Goal: Information Seeking & Learning: Find specific page/section

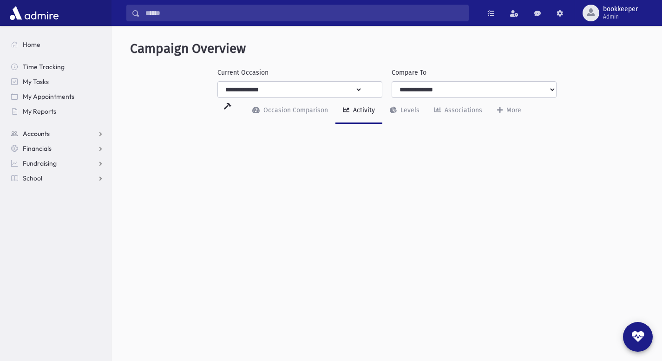
click at [48, 134] on span "Accounts" at bounding box center [36, 134] width 27 height 8
click at [52, 148] on span "Account List" at bounding box center [46, 148] width 36 height 8
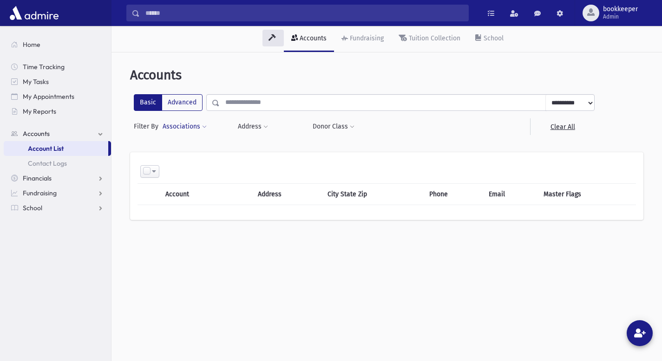
click at [202, 126] on span at bounding box center [204, 127] width 5 height 6
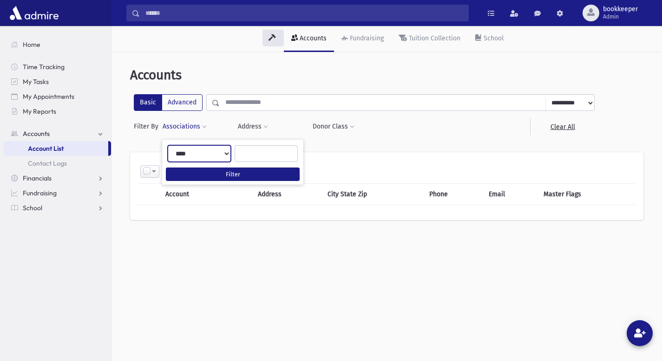
click at [227, 154] on select "**********" at bounding box center [199, 153] width 63 height 17
click at [254, 157] on ul at bounding box center [266, 153] width 62 height 14
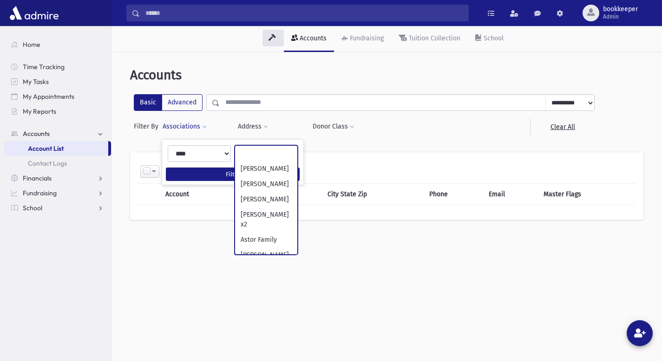
scroll to position [169, 0]
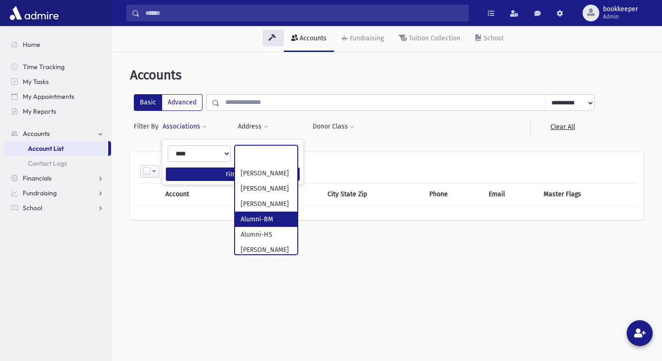
select select "***"
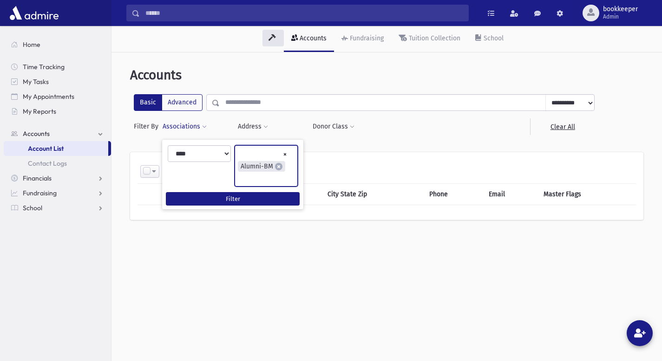
click at [255, 178] on ul "× × Alumni-BM" at bounding box center [266, 166] width 62 height 40
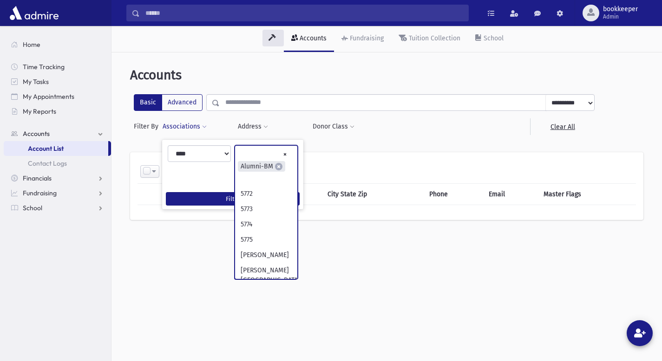
scroll to position [194, 0]
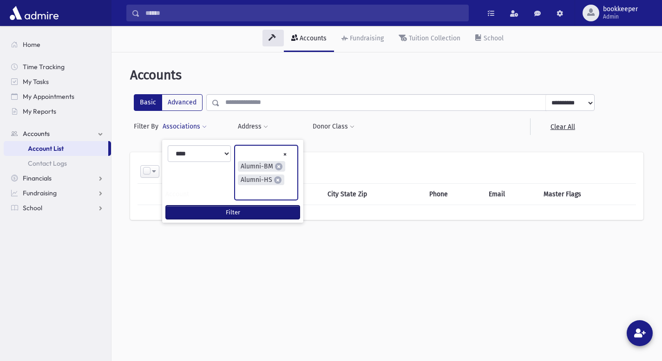
click at [238, 206] on button "Filter" at bounding box center [233, 212] width 134 height 13
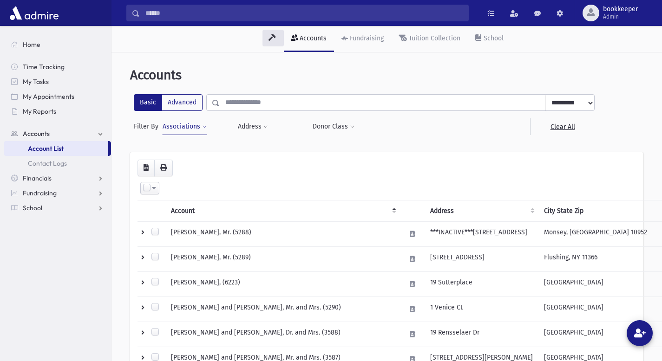
click at [238, 198] on th "Select All Deselect All Invert Selection Create Tasks" at bounding box center [412, 189] width 550 height 24
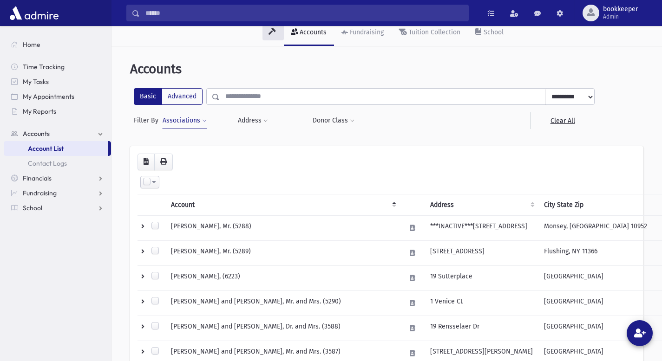
scroll to position [1, 0]
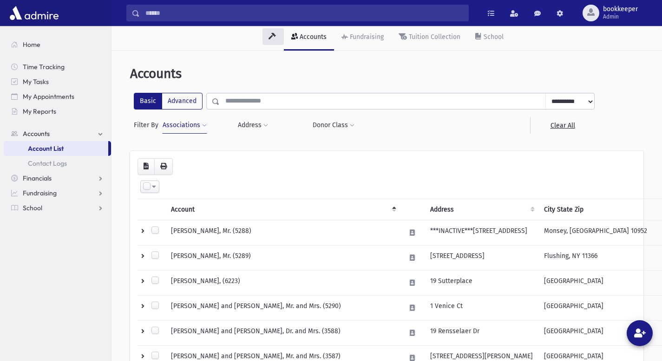
click at [198, 122] on button "Associations" at bounding box center [184, 125] width 45 height 17
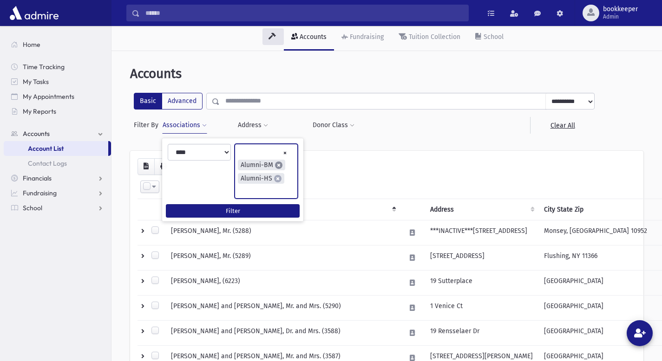
click at [277, 164] on span "×" at bounding box center [278, 165] width 7 height 7
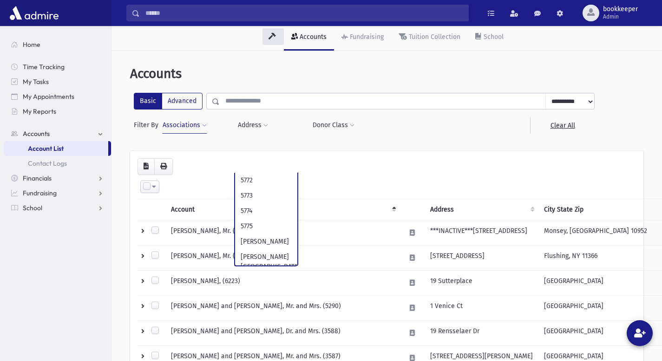
scroll to position [194, 0]
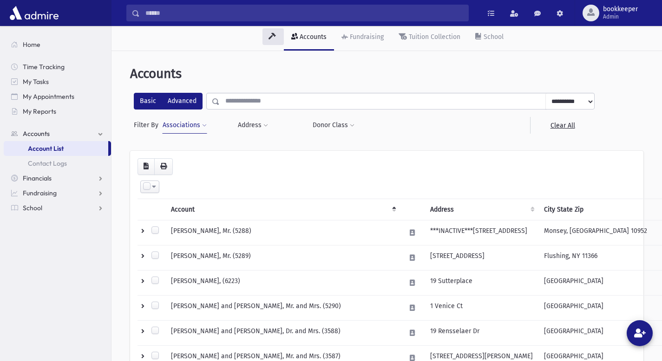
click at [187, 101] on label "Advanced" at bounding box center [182, 101] width 41 height 17
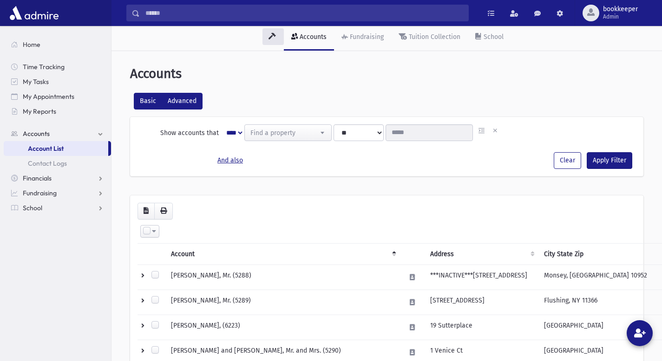
click at [149, 101] on label "Basic" at bounding box center [148, 101] width 28 height 17
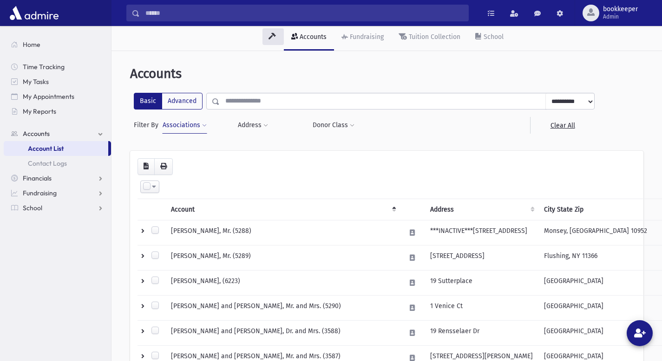
click at [188, 125] on button "Associations" at bounding box center [184, 125] width 45 height 17
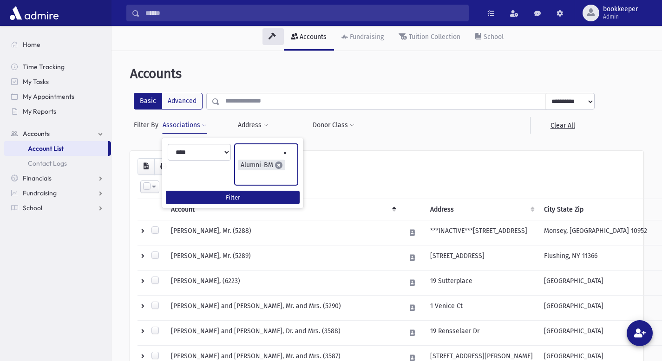
click at [278, 166] on span "×" at bounding box center [278, 165] width 7 height 7
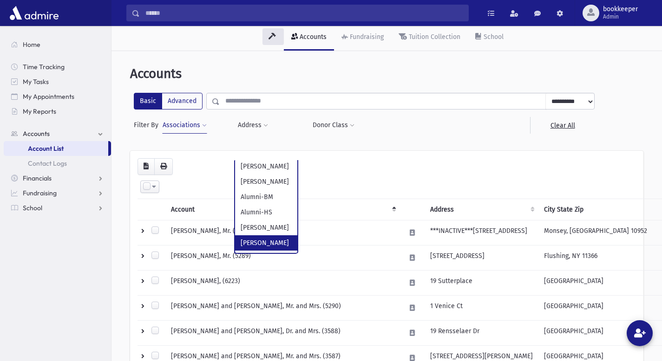
scroll to position [188, 0]
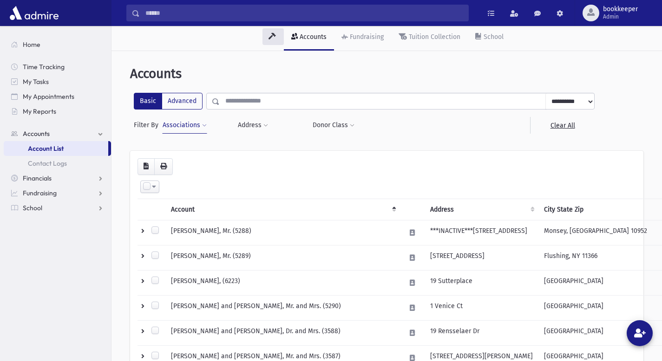
click at [189, 127] on button "Associations" at bounding box center [184, 125] width 45 height 17
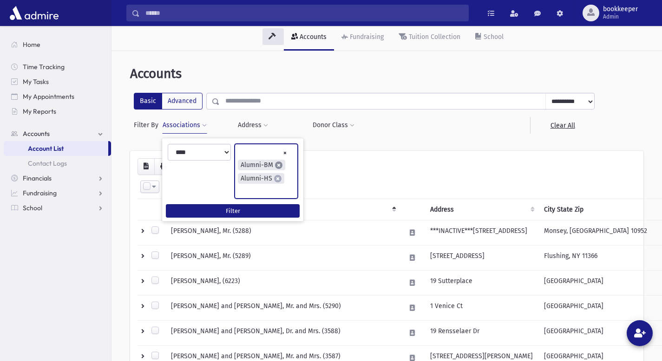
click at [278, 164] on span "×" at bounding box center [278, 165] width 7 height 7
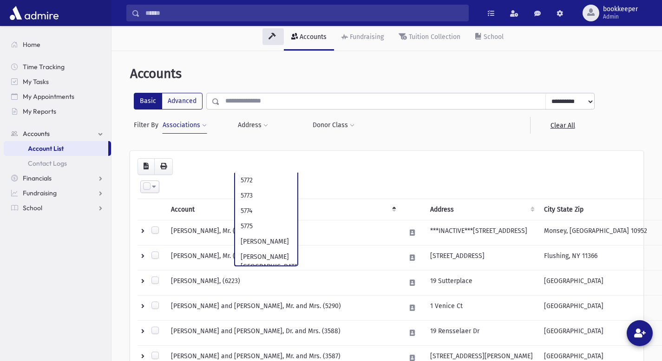
scroll to position [209, 0]
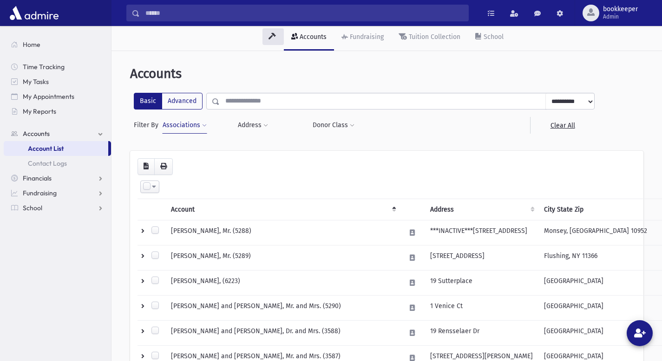
click at [204, 123] on span at bounding box center [204, 126] width 5 height 6
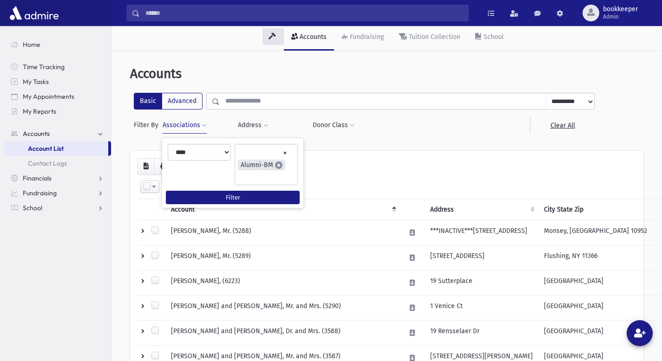
click at [277, 165] on span "×" at bounding box center [278, 165] width 7 height 7
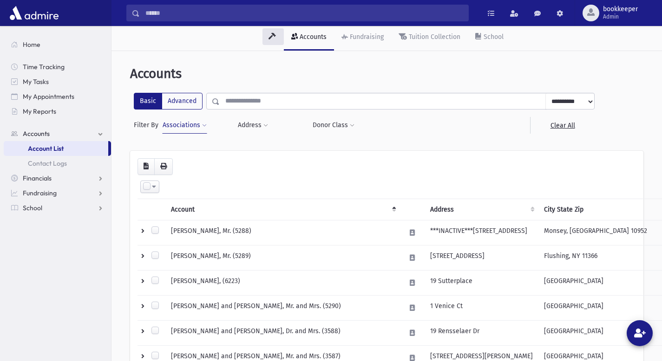
click at [339, 196] on th "Select All Deselect All Invert Selection Create Tasks" at bounding box center [412, 187] width 550 height 24
click at [193, 126] on button "Associations" at bounding box center [184, 125] width 45 height 17
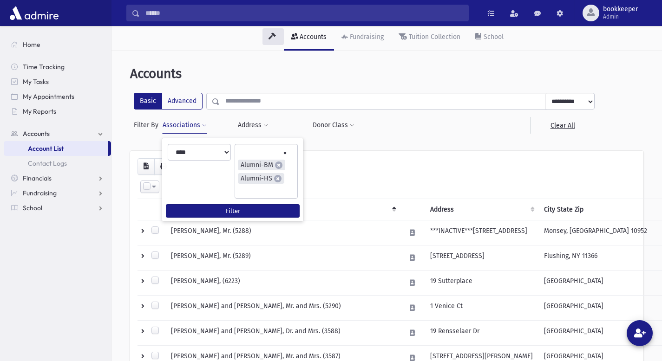
scroll to position [105, 0]
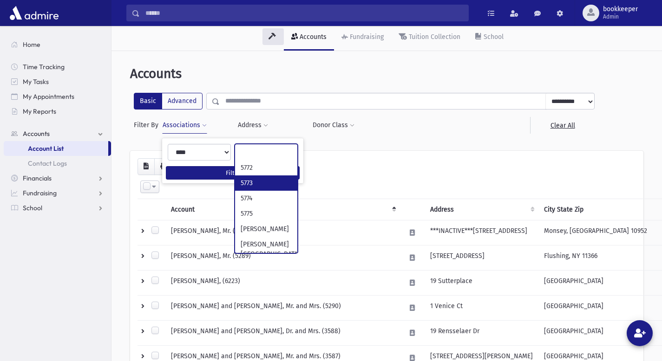
click at [325, 210] on th "Account" at bounding box center [282, 209] width 235 height 21
select select "***"
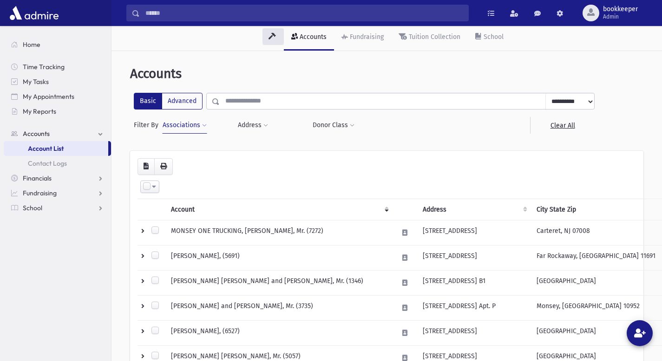
click at [188, 127] on button "Associations" at bounding box center [184, 125] width 45 height 17
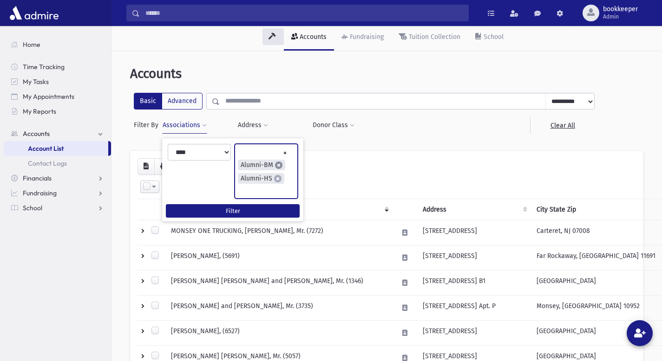
click at [277, 164] on span "×" at bounding box center [278, 165] width 7 height 7
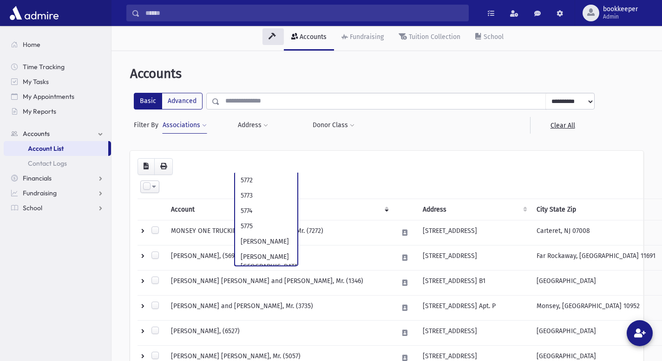
scroll to position [194, 0]
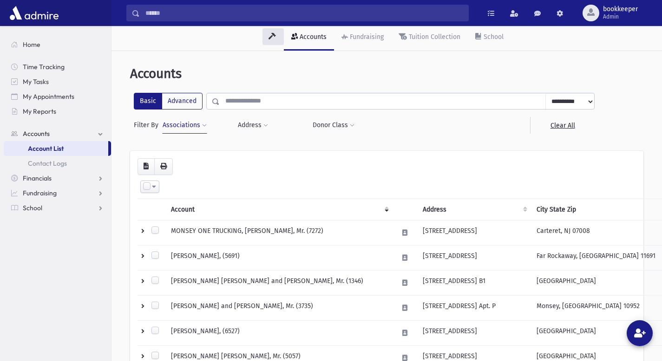
click at [201, 124] on button "Associations" at bounding box center [184, 125] width 45 height 17
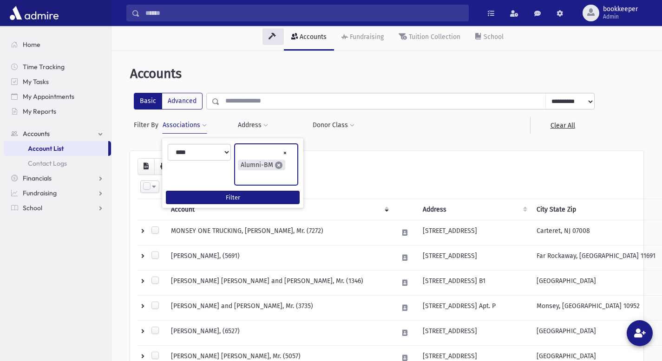
click at [277, 164] on span "×" at bounding box center [278, 165] width 7 height 7
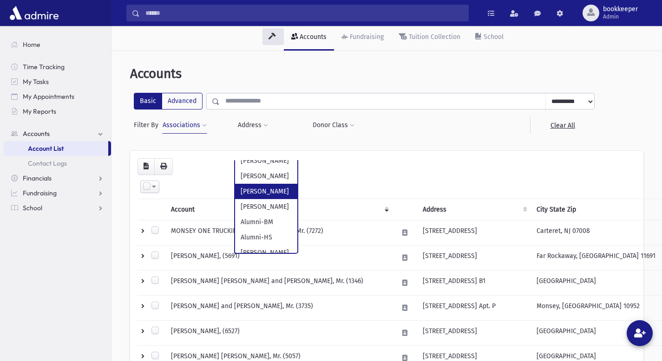
scroll to position [165, 0]
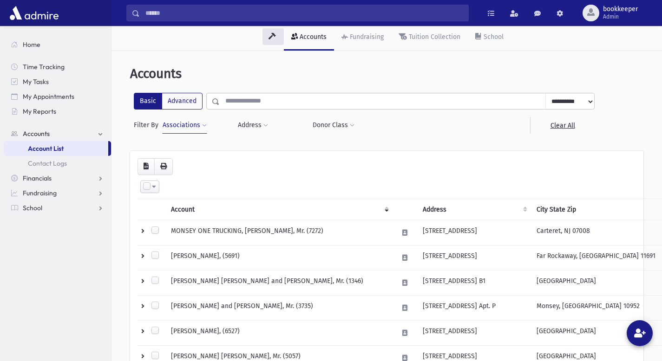
click at [193, 125] on button "Associations" at bounding box center [184, 125] width 45 height 17
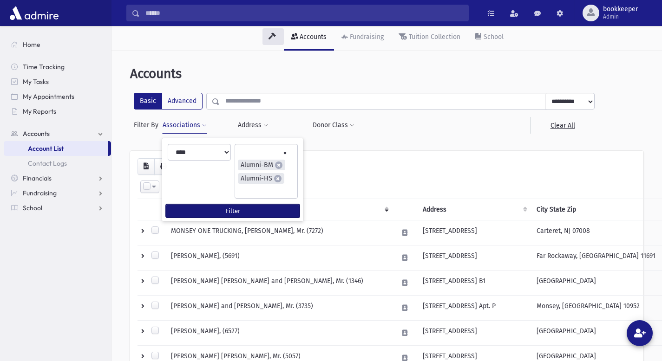
click at [232, 204] on button "Filter" at bounding box center [233, 210] width 134 height 13
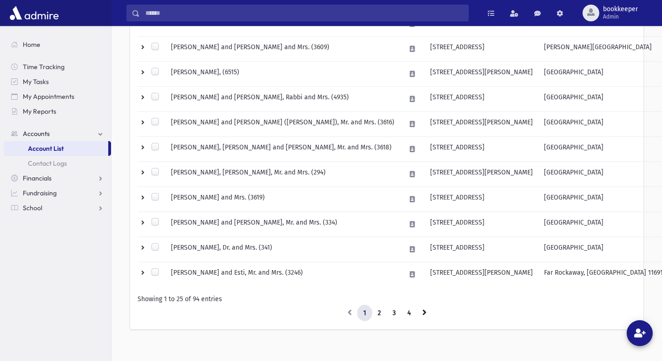
scroll to position [563, 0]
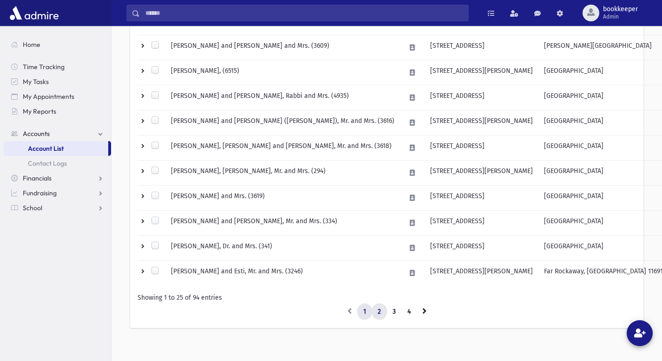
click at [377, 311] on link "2" at bounding box center [379, 312] width 15 height 17
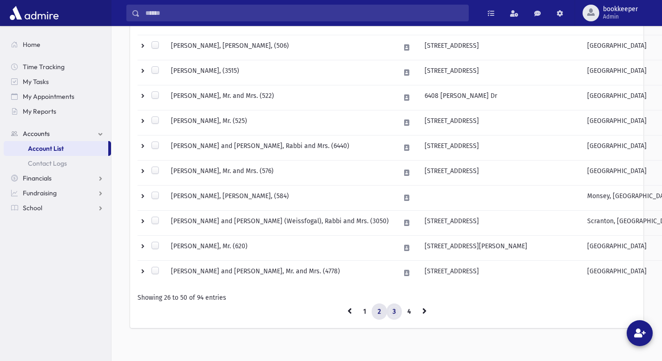
click at [393, 308] on link "3" at bounding box center [393, 312] width 15 height 17
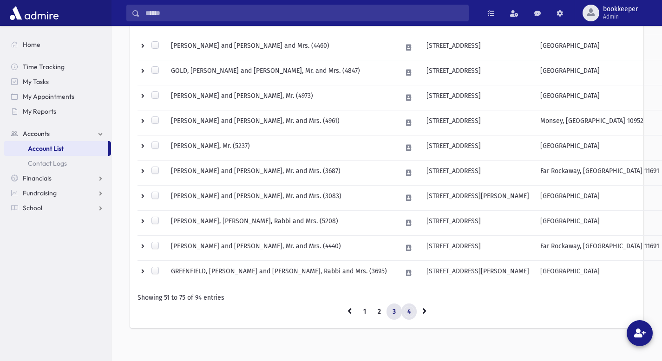
click at [410, 311] on link "4" at bounding box center [408, 312] width 15 height 17
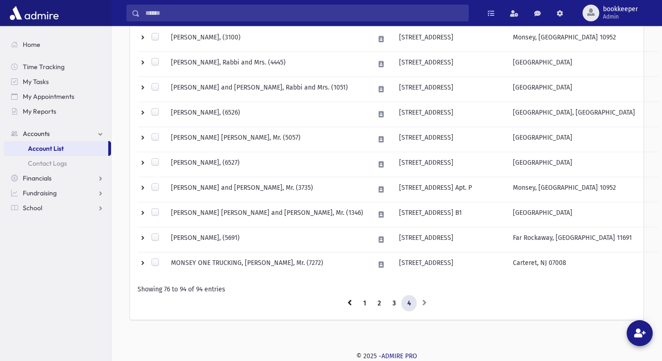
click at [423, 301] on li at bounding box center [425, 303] width 16 height 17
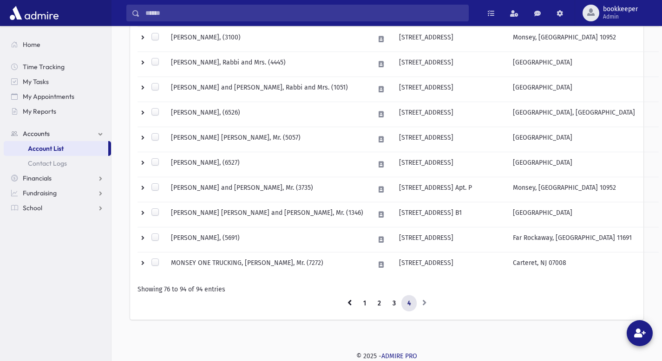
click at [423, 301] on li at bounding box center [425, 303] width 16 height 17
click at [391, 300] on link "3" at bounding box center [393, 303] width 15 height 17
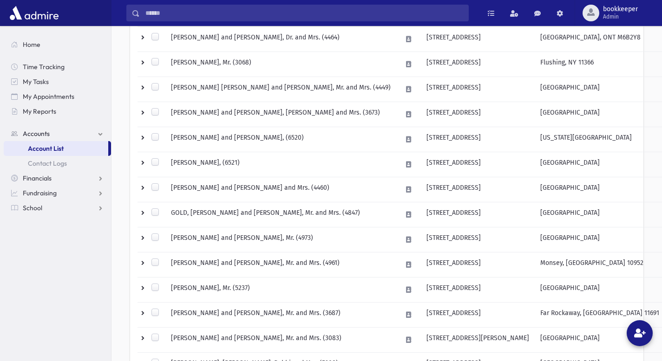
scroll to position [571, 0]
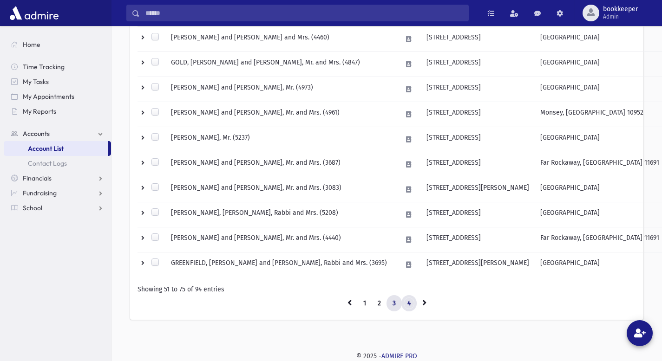
click at [408, 307] on link "4" at bounding box center [408, 303] width 15 height 17
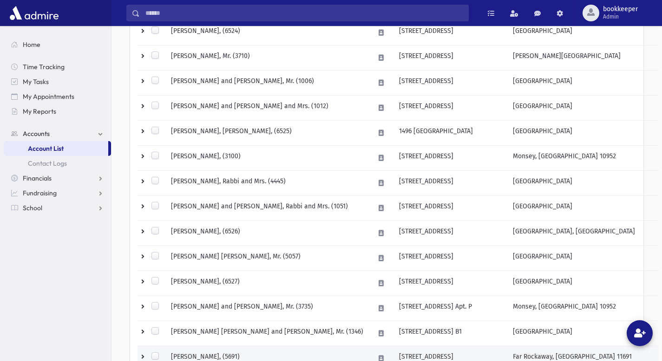
scroll to position [421, 0]
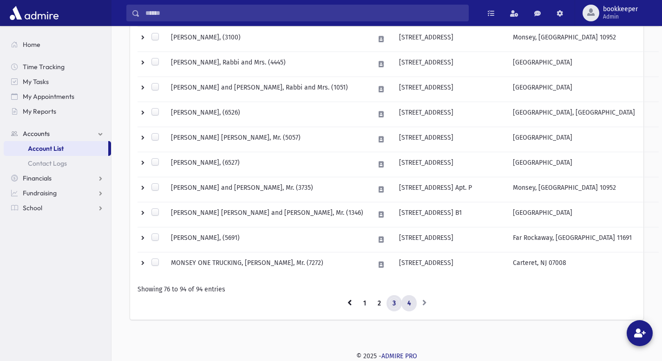
click at [395, 303] on link "3" at bounding box center [393, 303] width 15 height 17
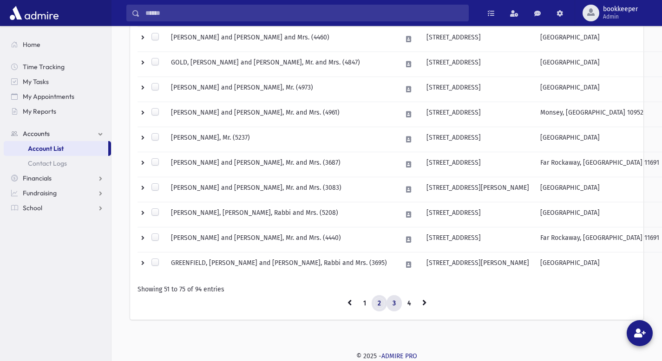
click at [381, 302] on link "2" at bounding box center [379, 303] width 15 height 17
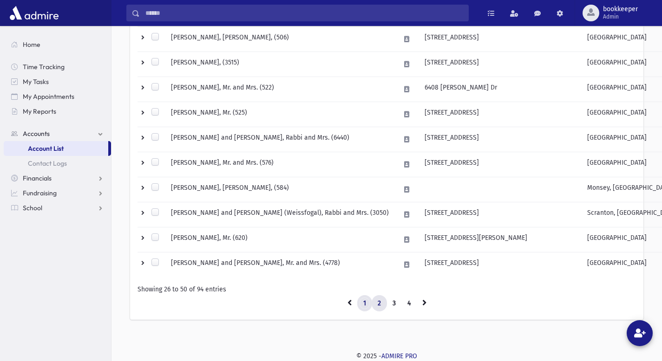
click at [366, 302] on link "1" at bounding box center [364, 303] width 15 height 17
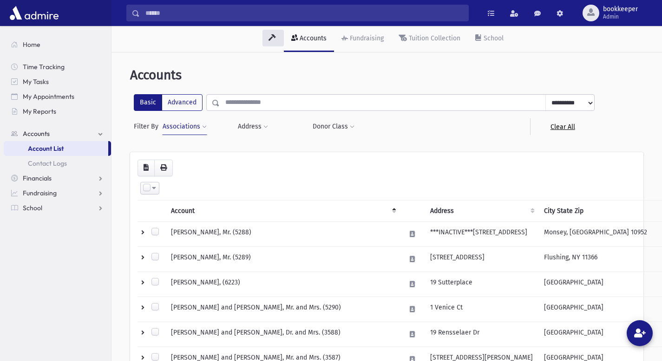
click at [562, 128] on link "Clear All" at bounding box center [562, 126] width 65 height 17
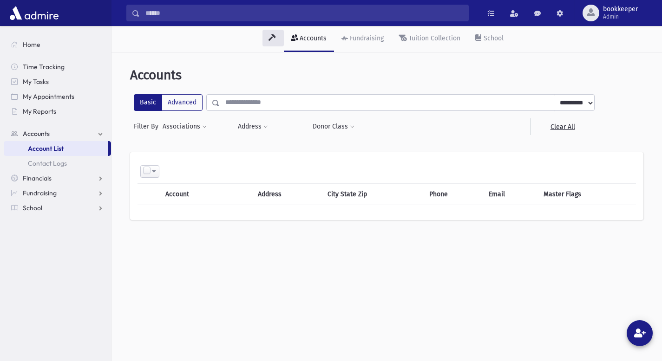
select select
click at [204, 127] on span at bounding box center [204, 127] width 5 height 6
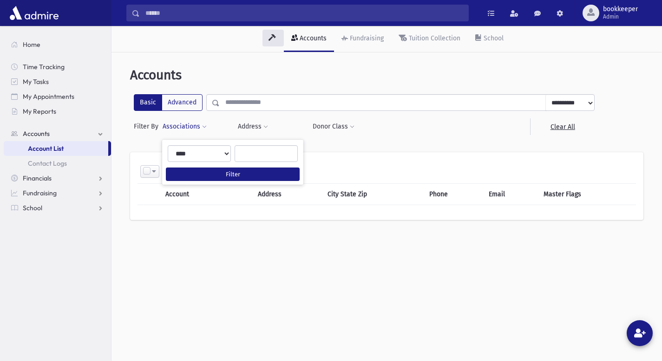
click at [250, 151] on ul at bounding box center [266, 153] width 62 height 14
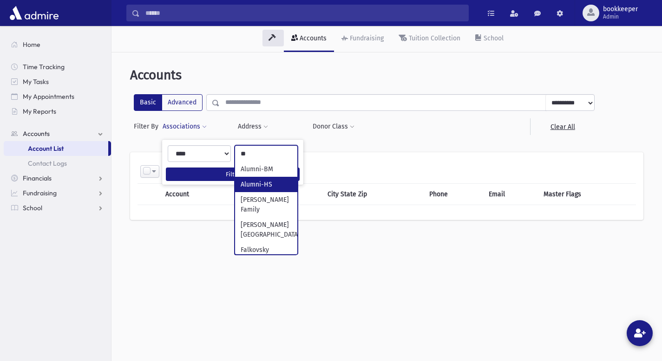
type input "**"
select select "***"
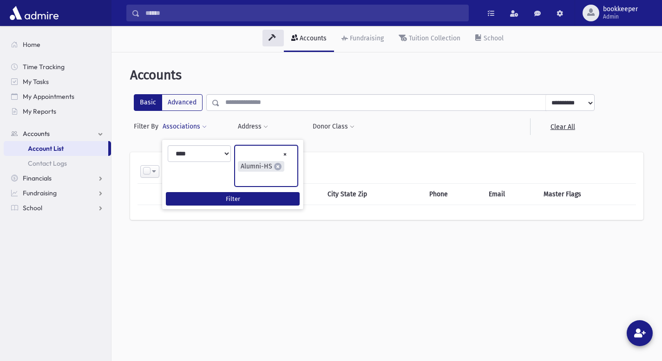
scroll to position [114, 0]
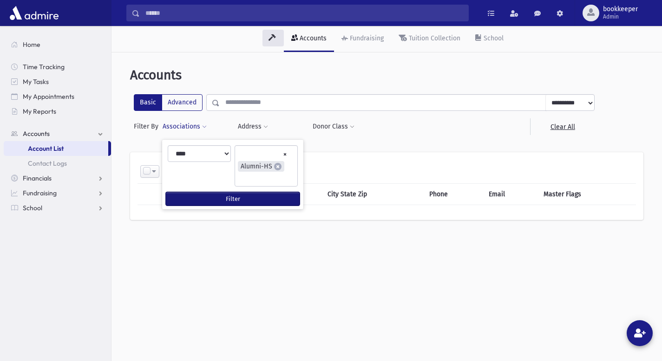
click at [233, 200] on button "Filter" at bounding box center [233, 198] width 134 height 13
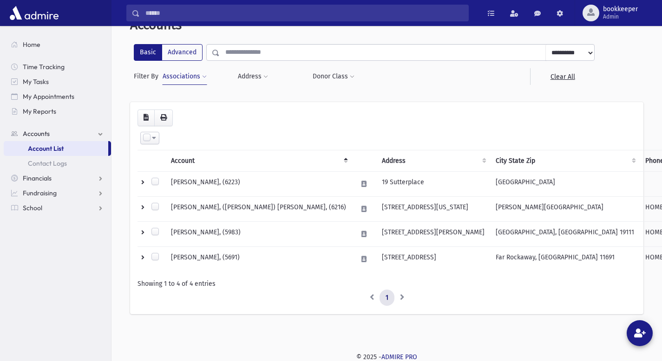
scroll to position [51, 0]
click at [560, 76] on link "Clear All" at bounding box center [562, 75] width 65 height 17
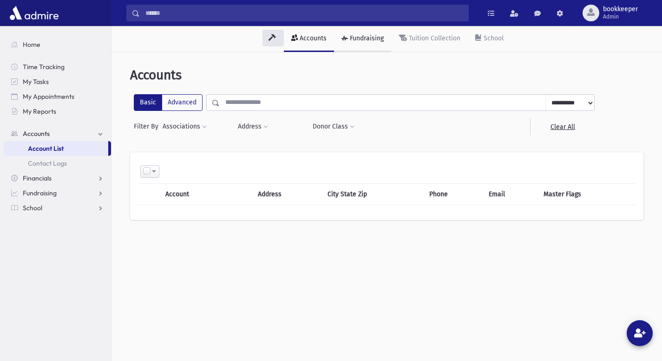
click at [354, 40] on div "Fundraising" at bounding box center [366, 38] width 36 height 8
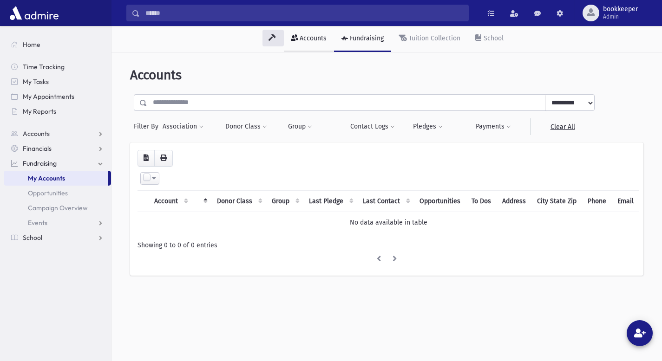
click at [302, 42] on link "Accounts" at bounding box center [309, 39] width 50 height 26
